Goal: Find contact information: Find contact information

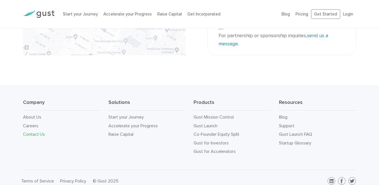
scroll to position [199, 0]
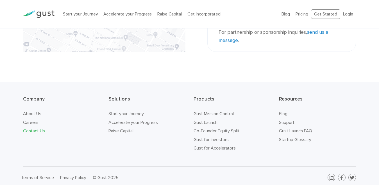
click at [38, 128] on link "Contact Us" at bounding box center [34, 130] width 22 height 5
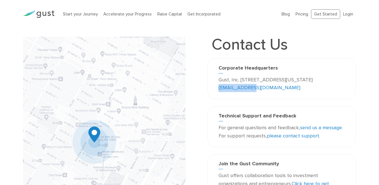
drag, startPoint x: 243, startPoint y: 86, endPoint x: 287, endPoint y: 89, distance: 43.7
click at [287, 89] on p "Gust, Inc. [STREET_ADDRESS][US_STATE] [EMAIL_ADDRESS][DOMAIN_NAME]" at bounding box center [282, 84] width 126 height 16
copy link "info@gust.com"
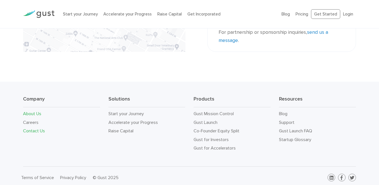
click at [36, 111] on link "About Us" at bounding box center [32, 113] width 18 height 5
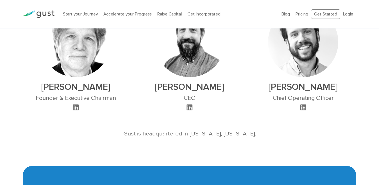
scroll to position [337, 0]
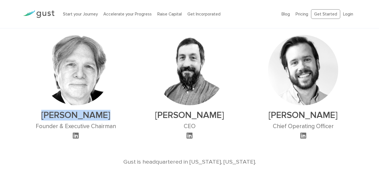
drag, startPoint x: 105, startPoint y: 97, endPoint x: 51, endPoint y: 94, distance: 53.7
click at [51, 110] on h2 "[PERSON_NAME]" at bounding box center [76, 115] width 80 height 11
copy h2 "[PERSON_NAME]"
